Goal: Transaction & Acquisition: Purchase product/service

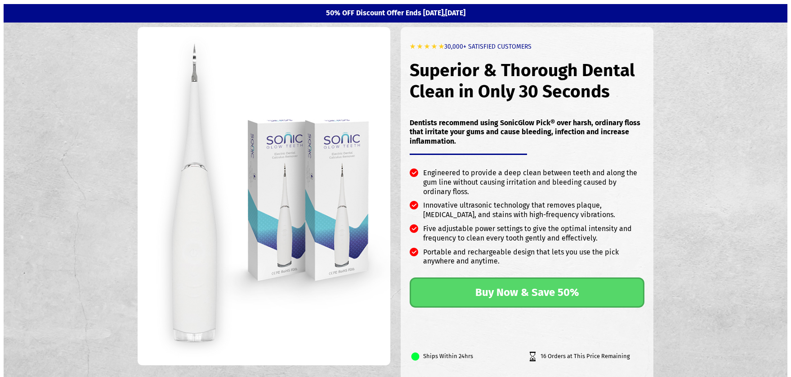
click at [442, 85] on h1 "Superior & Thorough Dental Clean in Only 30 Seconds" at bounding box center [527, 81] width 235 height 60
drag, startPoint x: 413, startPoint y: 68, endPoint x: 466, endPoint y: 67, distance: 52.6
click at [466, 67] on h1 "Superior & Thorough Dental Clean in Only 30 Seconds" at bounding box center [527, 81] width 235 height 60
click at [459, 69] on h1 "Superior & Thorough Dental Clean in Only 30 Seconds" at bounding box center [527, 81] width 235 height 60
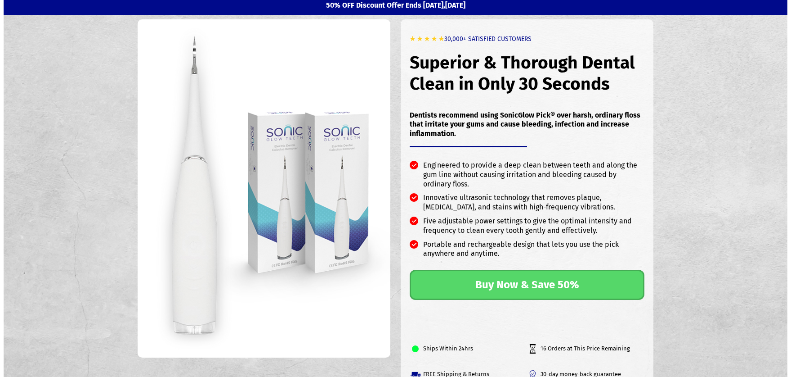
scroll to position [22, 0]
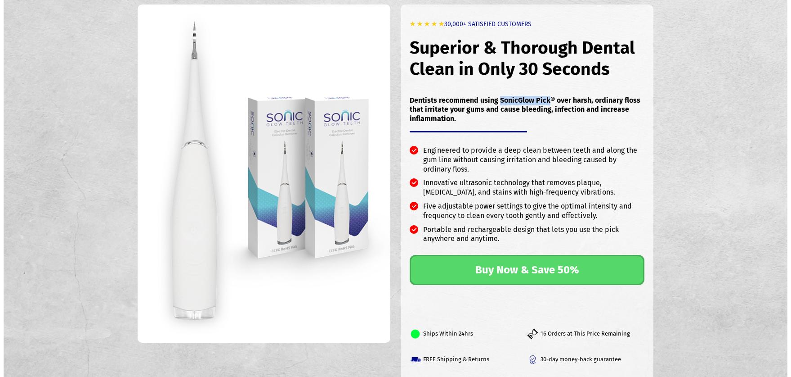
drag, startPoint x: 500, startPoint y: 100, endPoint x: 547, endPoint y: 100, distance: 47.7
click at [547, 100] on p "Dentists recommend using SonicGlow Pick® over harsh, ordinary floss that irrita…" at bounding box center [527, 110] width 235 height 28
copy p "SonicGlow Pick"
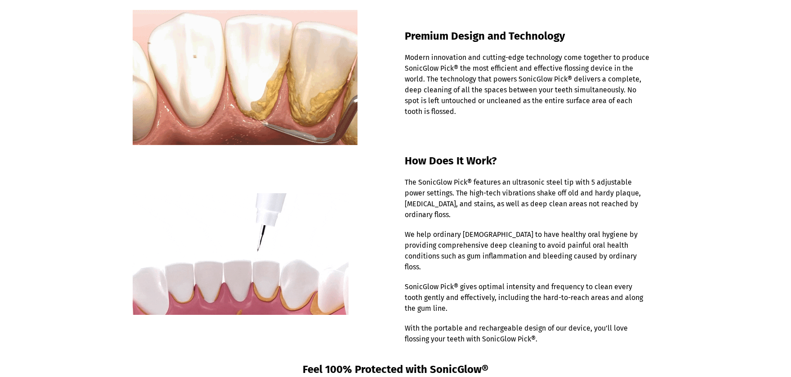
scroll to position [0, 0]
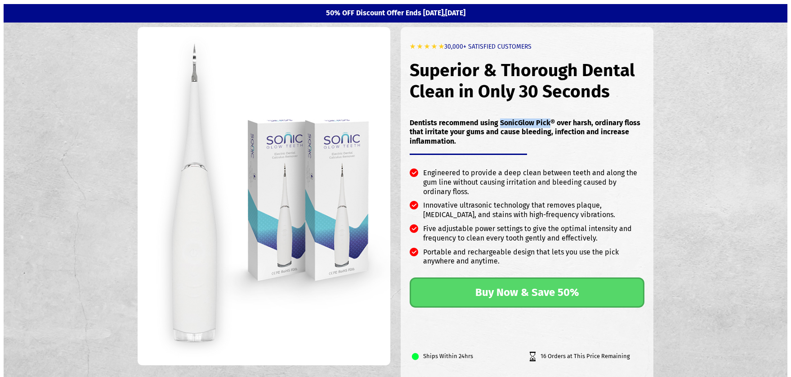
copy p "SonicGlow Pick"
click at [445, 126] on p "Dentists recommend using SonicGlow Pick® over harsh, ordinary floss that irrita…" at bounding box center [527, 132] width 235 height 28
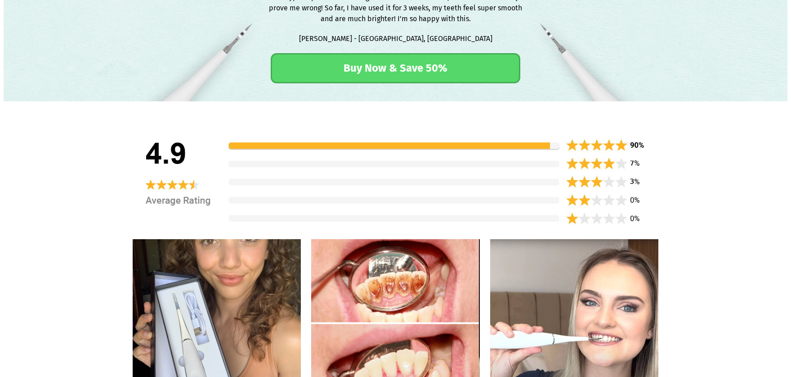
scroll to position [1763, 0]
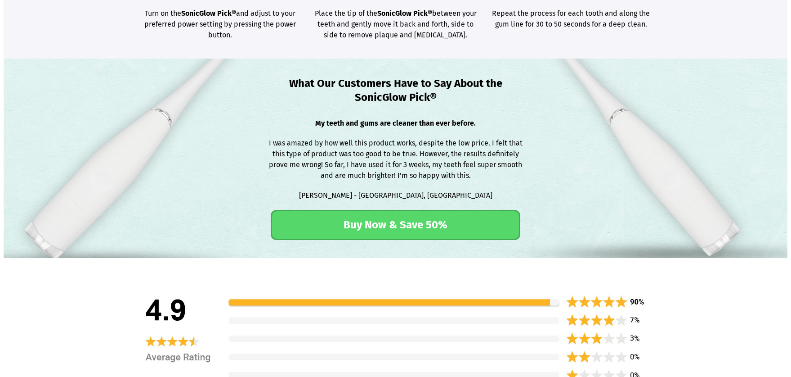
click at [368, 88] on h1 "What Our Customers Have to Say About the SonicGlow Pick®" at bounding box center [395, 96] width 263 height 41
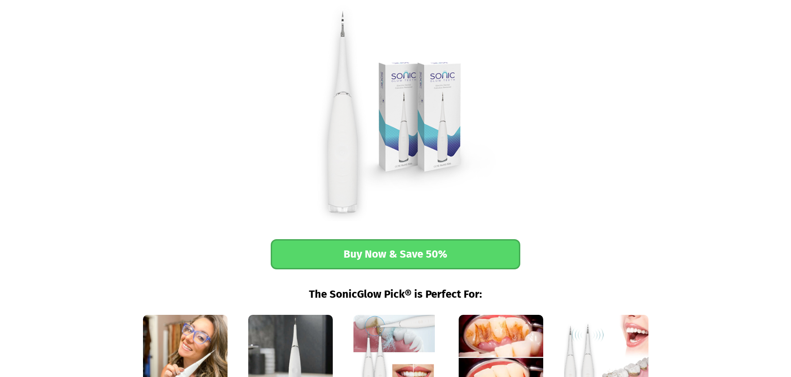
scroll to position [661, 0]
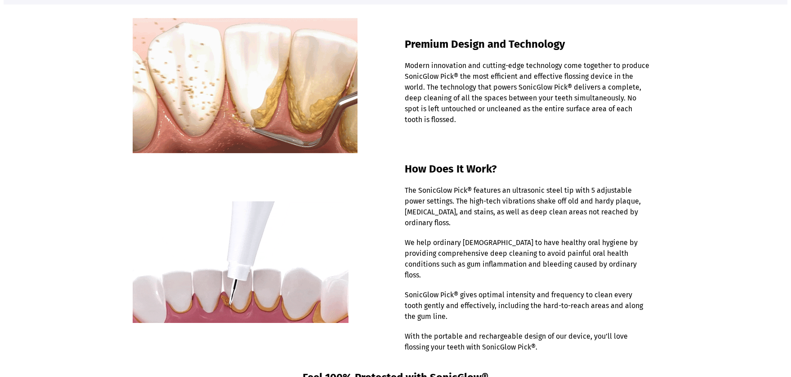
click at [479, 93] on p "Modern innovation and cutting-edge technology come together to produce SonicGlo…" at bounding box center [527, 97] width 245 height 74
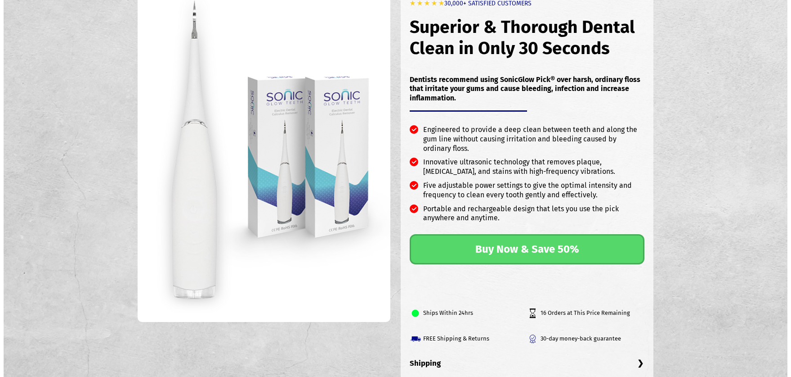
scroll to position [0, 0]
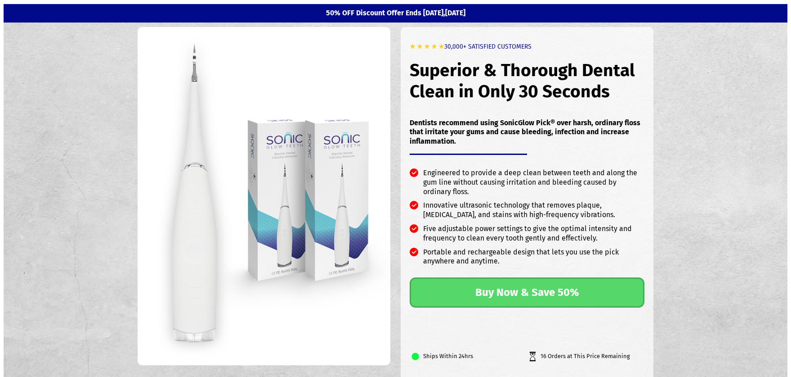
click at [457, 130] on p "Dentists recommend using SonicGlow Pick® over harsh, ordinary floss that irrita…" at bounding box center [527, 132] width 235 height 28
click at [344, 145] on figure at bounding box center [264, 196] width 253 height 338
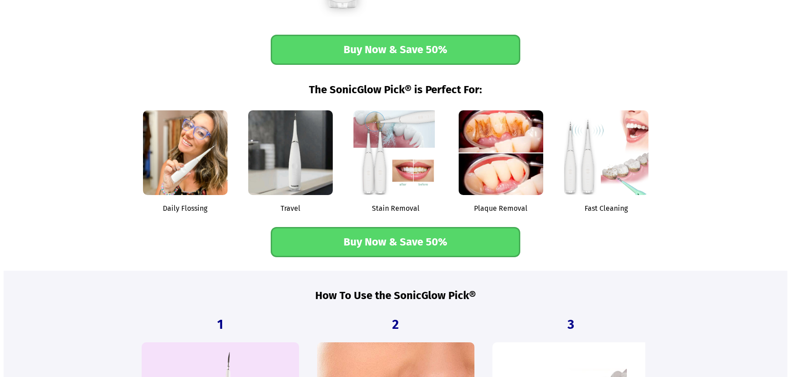
scroll to position [1248, 0]
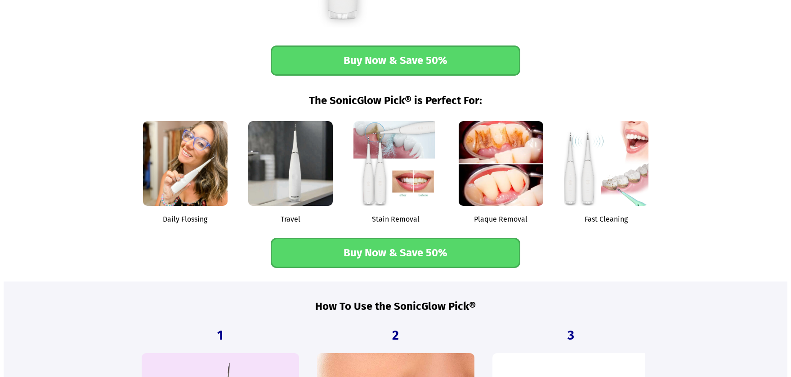
click at [321, 50] on link "Buy Now & Save 50%" at bounding box center [396, 60] width 250 height 30
drag, startPoint x: 332, startPoint y: 88, endPoint x: 403, endPoint y: 89, distance: 71.1
click at [403, 94] on h1 "The SonicGlow Pick® is Perfect For:" at bounding box center [396, 105] width 526 height 23
copy h1 "SonicGlow Pick"
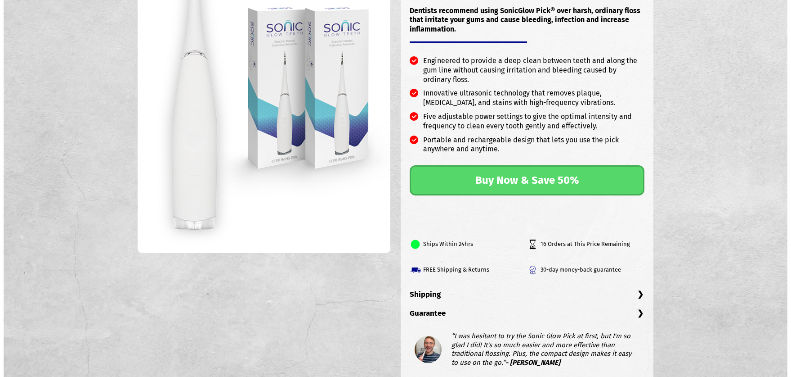
scroll to position [0, 0]
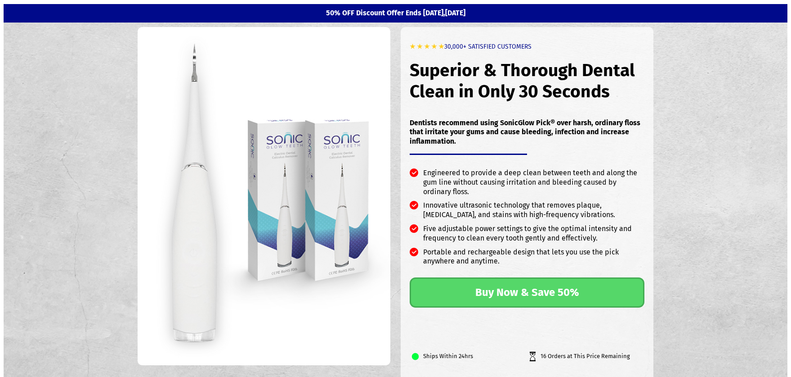
click at [464, 94] on h1 "Superior & Thorough Dental Clean in Only 30 Seconds" at bounding box center [527, 81] width 235 height 60
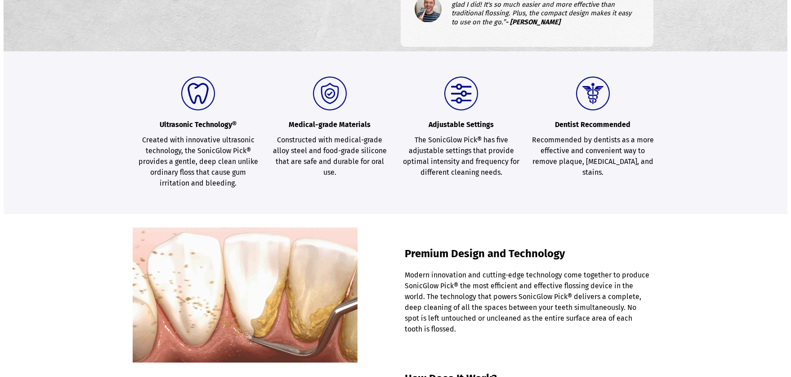
scroll to position [562, 0]
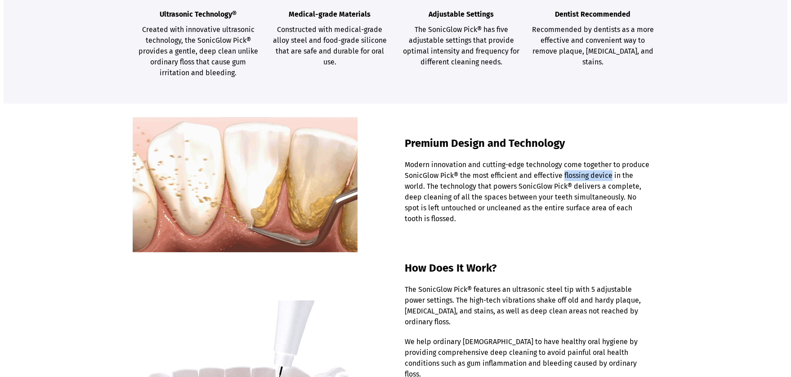
drag, startPoint x: 564, startPoint y: 175, endPoint x: 611, endPoint y: 175, distance: 47.2
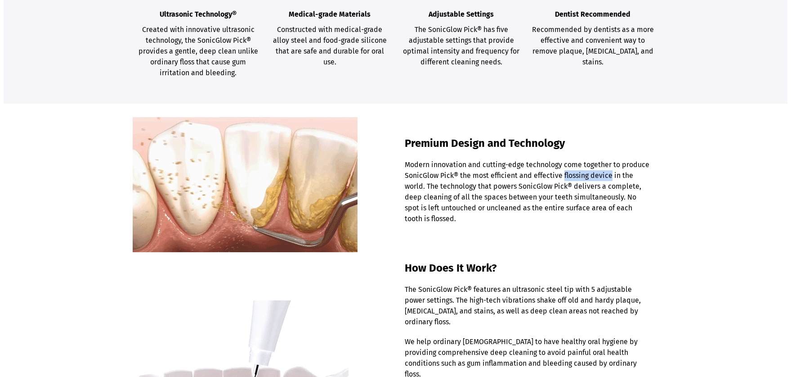
click at [611, 175] on p "Modern innovation and cutting-edge technology come together to produce SonicGlo…" at bounding box center [527, 196] width 245 height 74
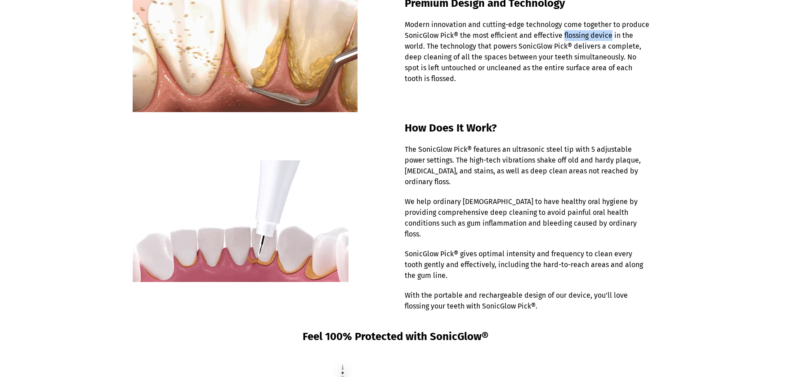
scroll to position [598, 0]
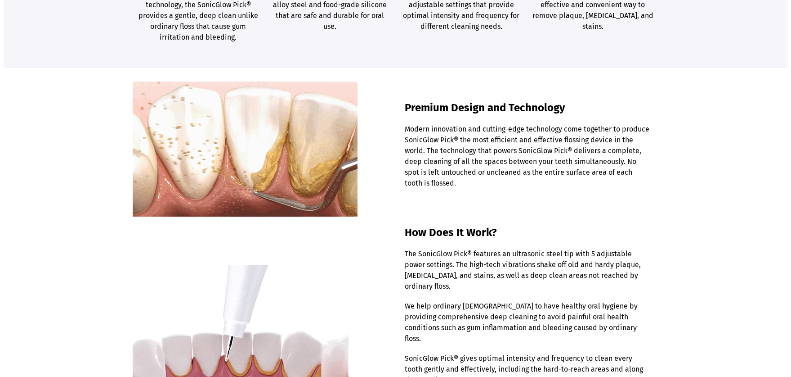
click at [476, 163] on p "Modern innovation and cutting-edge technology come together to produce SonicGlo…" at bounding box center [527, 161] width 245 height 74
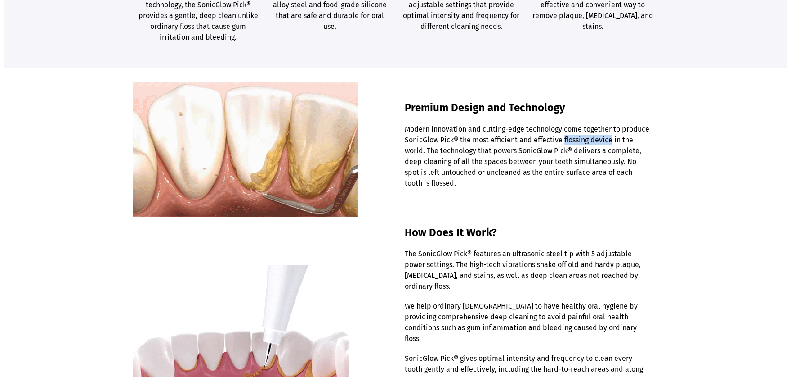
drag, startPoint x: 613, startPoint y: 141, endPoint x: 565, endPoint y: 138, distance: 48.2
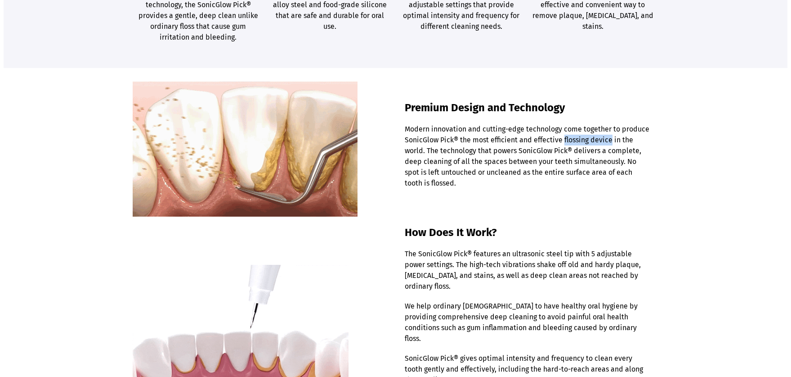
click at [565, 138] on p "Modern innovation and cutting-edge technology come together to produce SonicGlo…" at bounding box center [527, 161] width 245 height 74
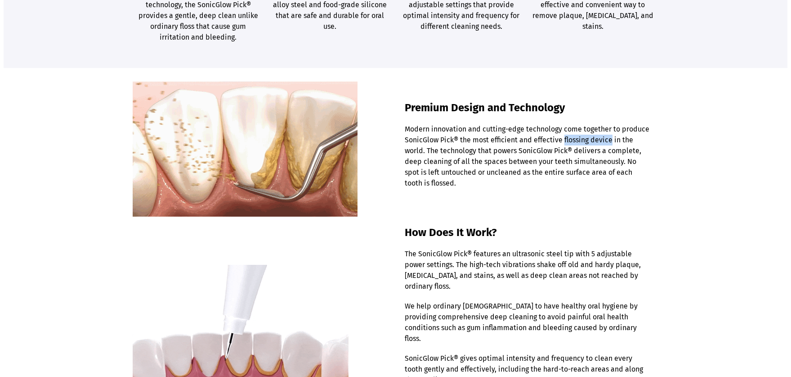
copy p "flossing device"
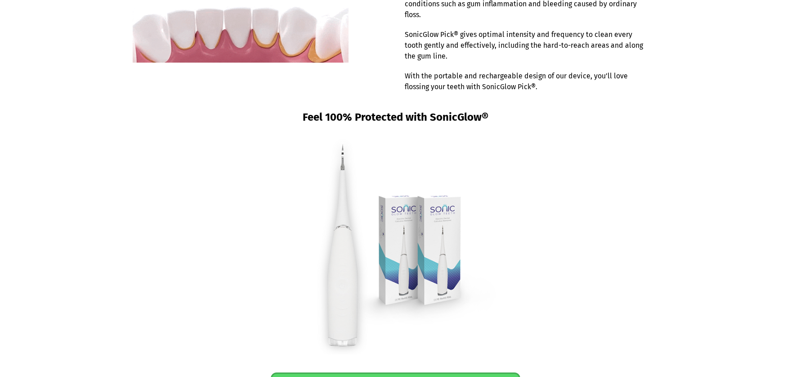
scroll to position [954, 0]
